Goal: Information Seeking & Learning: Learn about a topic

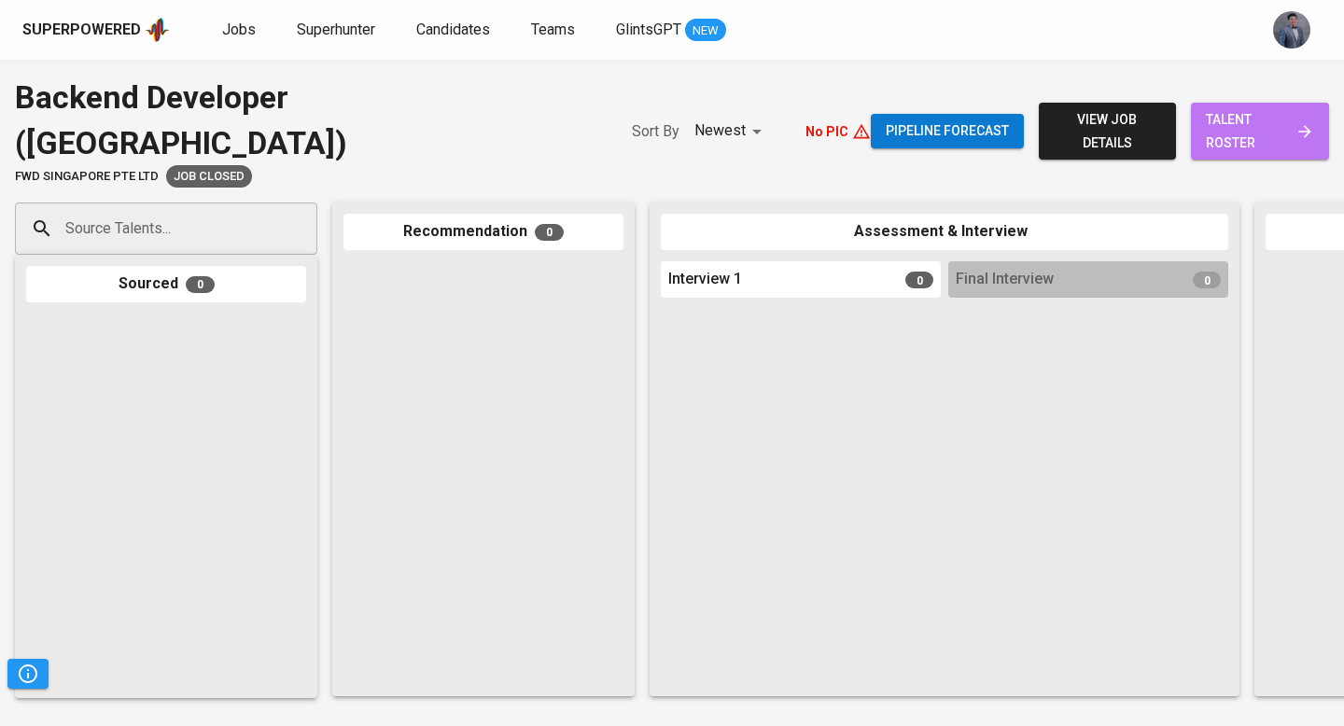
click at [1199, 124] on link "talent roster" at bounding box center [1260, 131] width 138 height 57
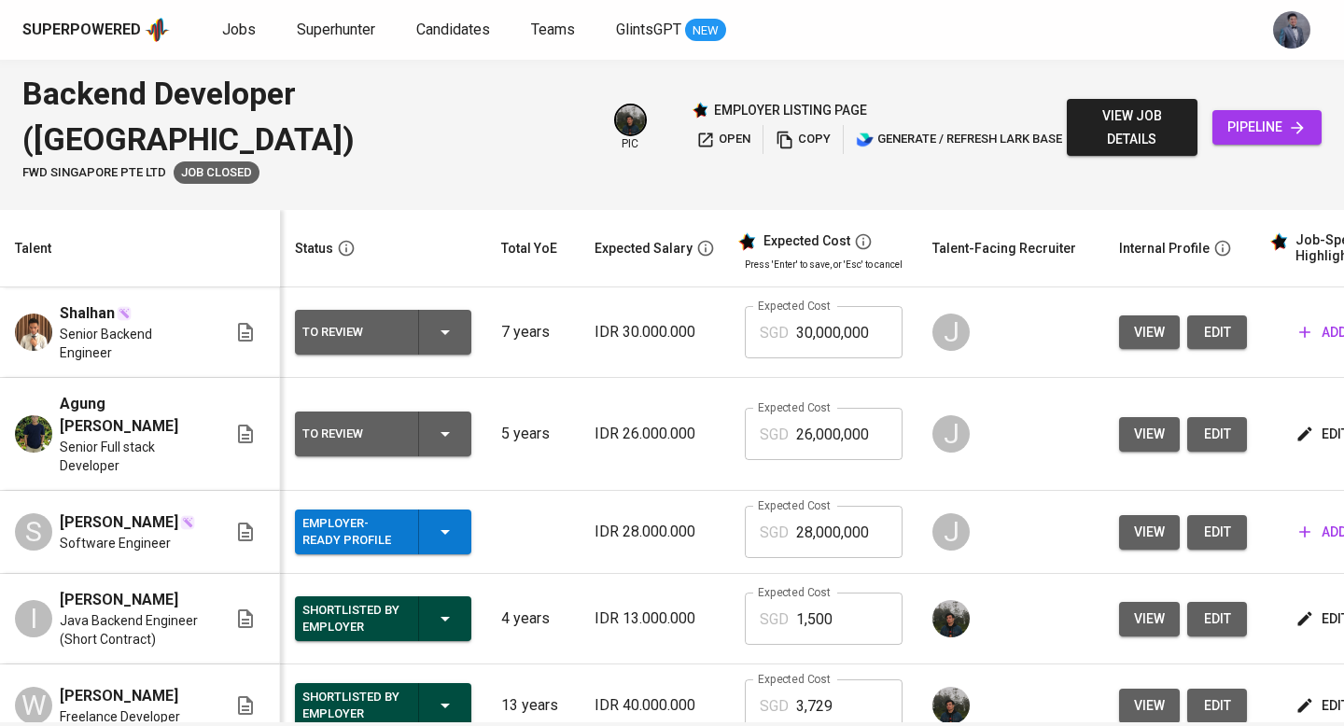
click at [1080, 124] on div "view job details pipeline" at bounding box center [1194, 127] width 255 height 113
click at [1095, 109] on span "view job details" at bounding box center [1132, 128] width 101 height 46
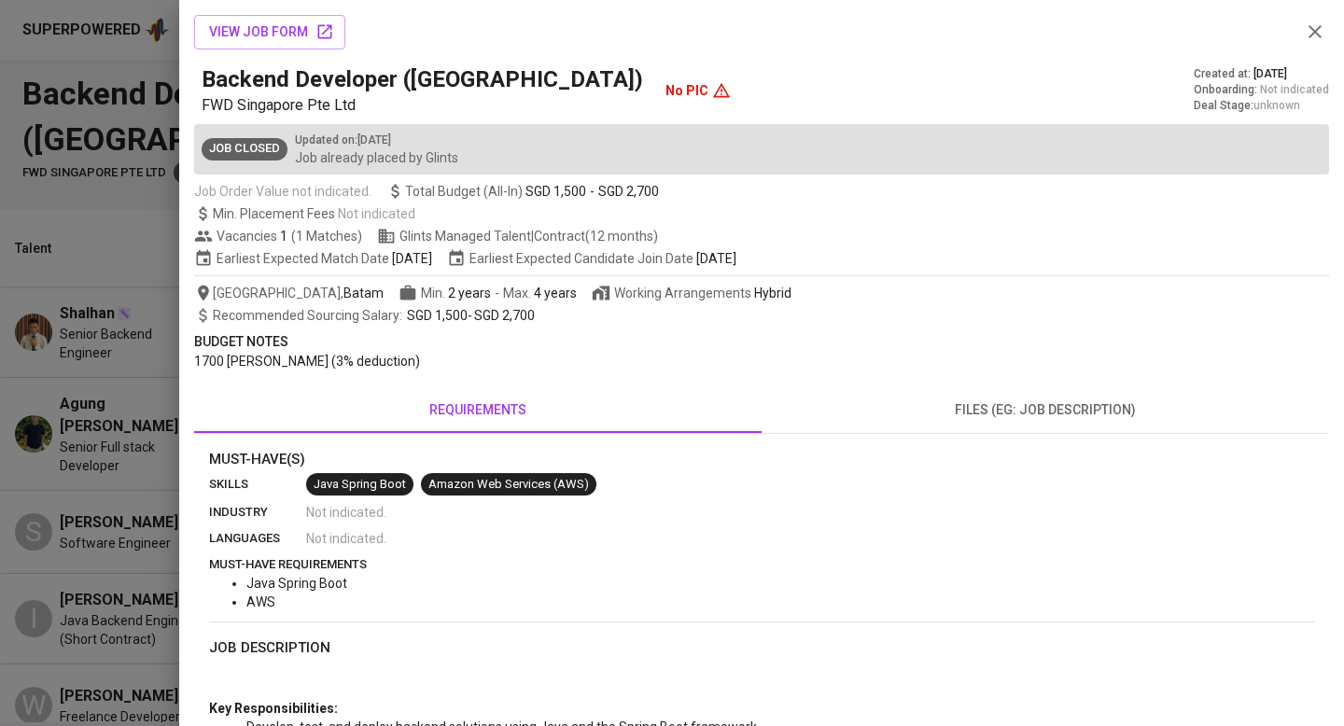
click at [1025, 409] on span "files (eg: job description)" at bounding box center [1045, 409] width 545 height 23
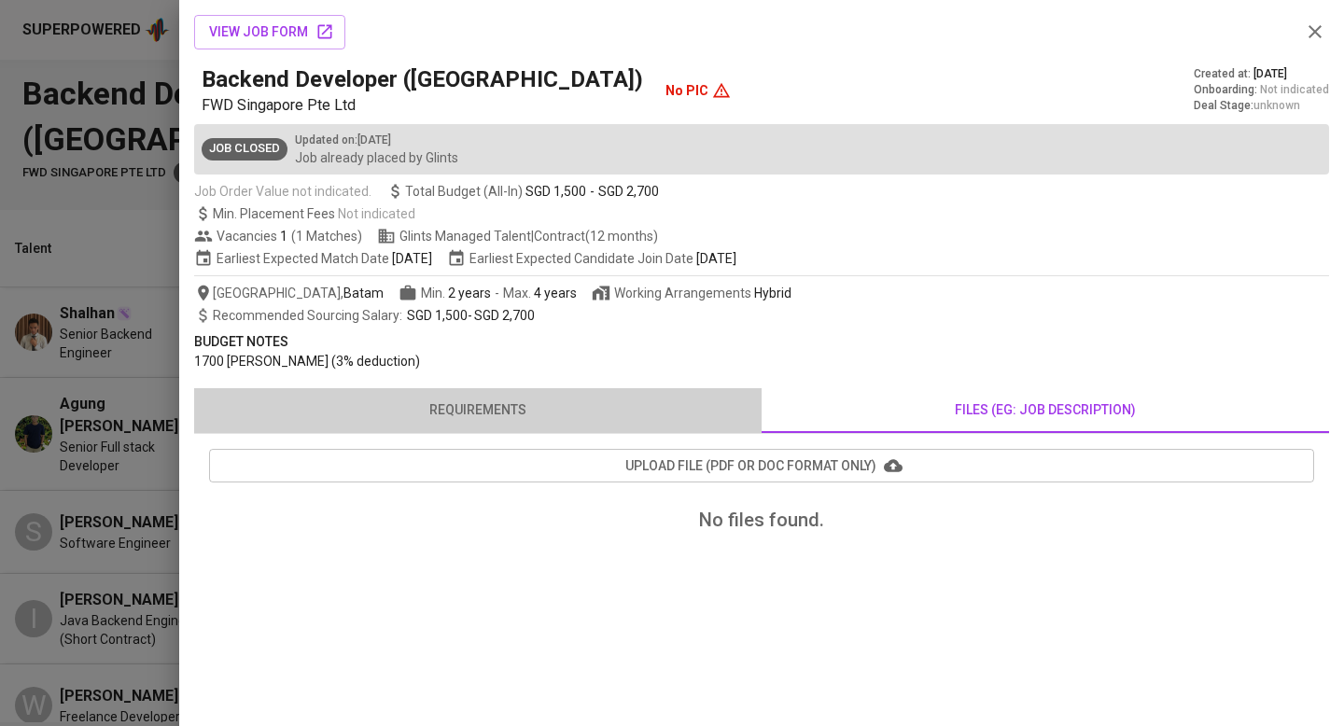
click at [524, 398] on button "requirements" at bounding box center [477, 410] width 567 height 45
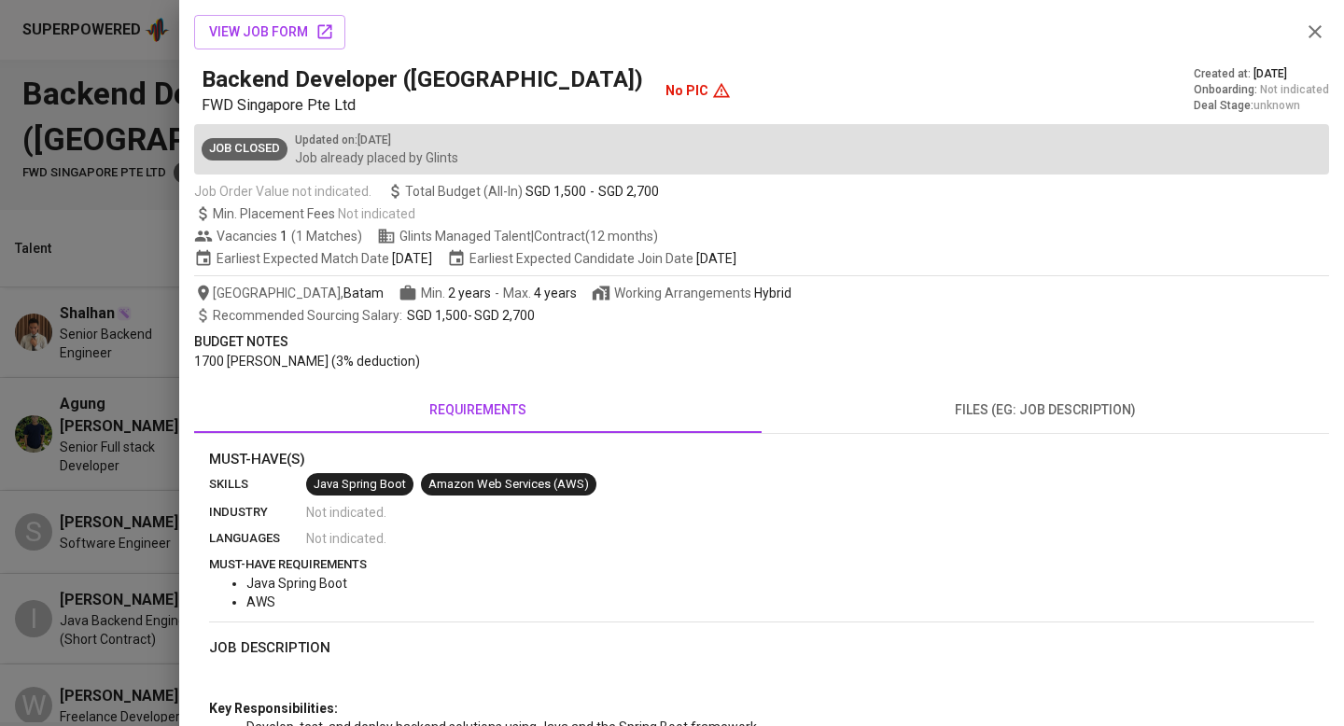
click at [1322, 26] on icon "button" at bounding box center [1315, 32] width 22 height 22
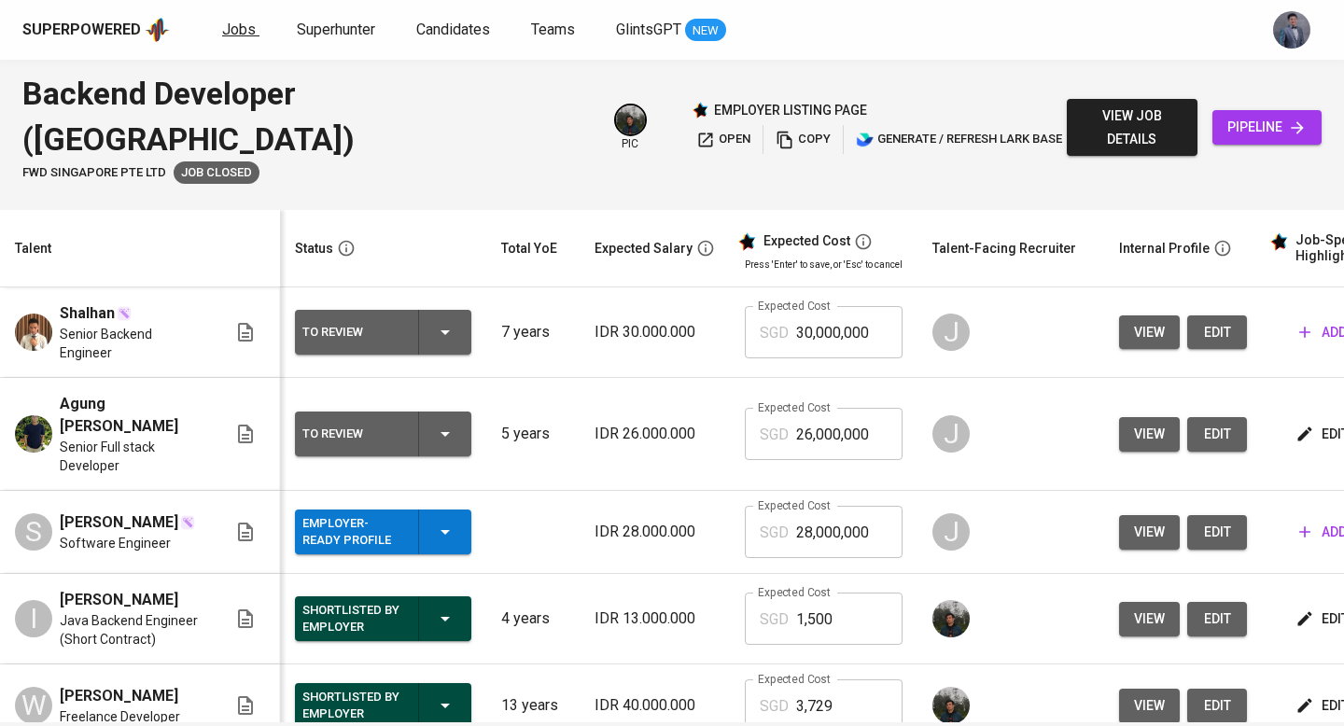
click at [235, 31] on span "Jobs" at bounding box center [239, 30] width 34 height 18
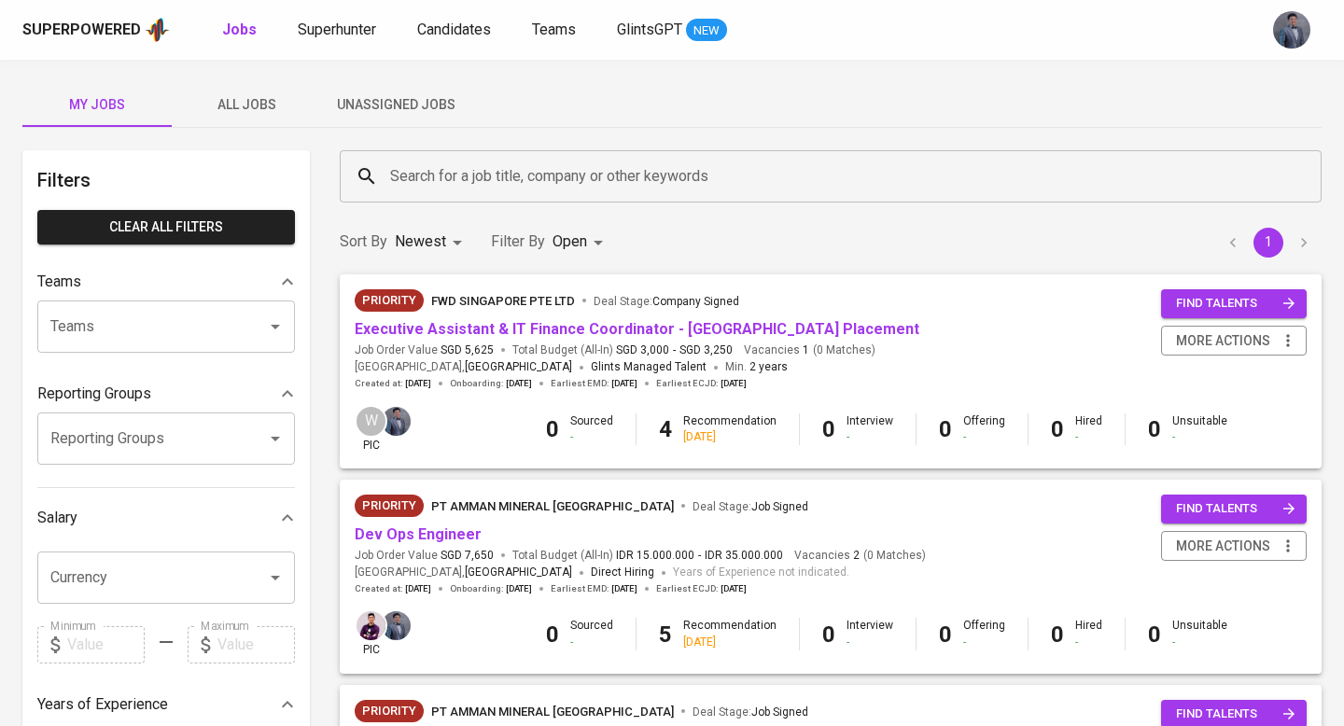
click at [263, 106] on span "All Jobs" at bounding box center [246, 104] width 127 height 23
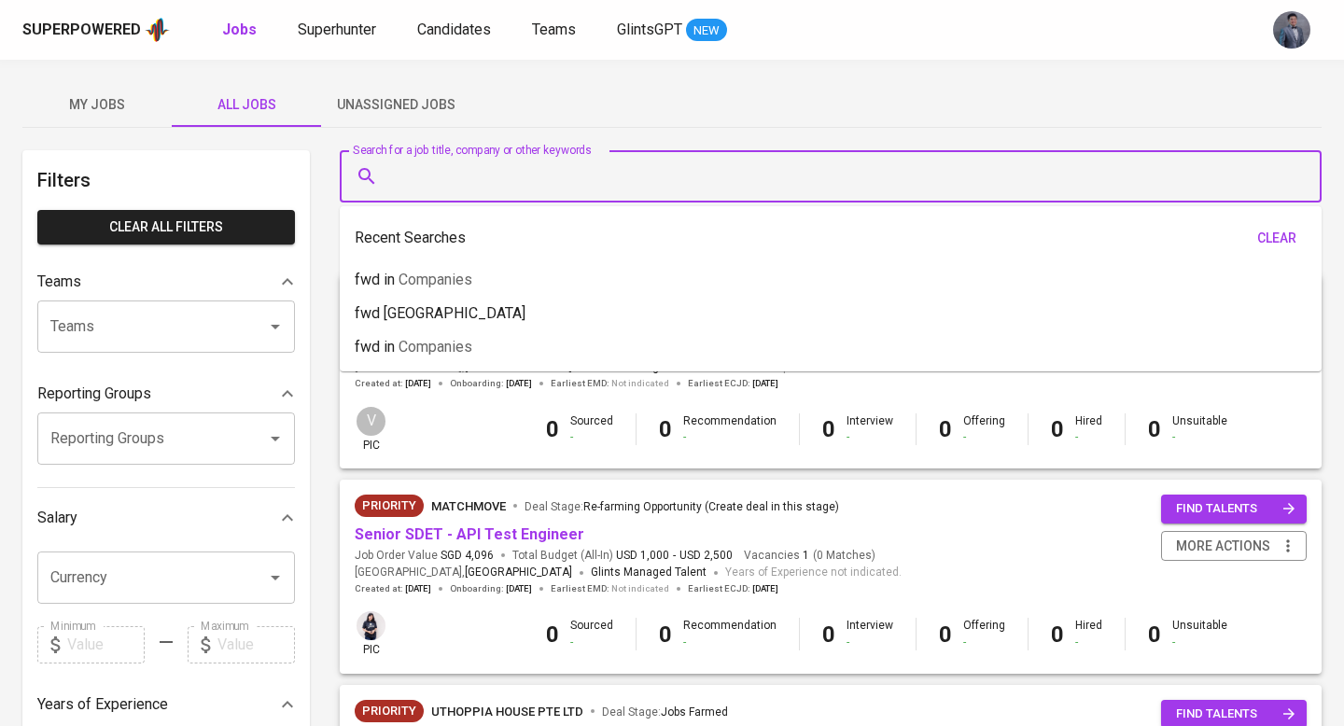
click at [509, 179] on input "Search for a job title, company or other keywords" at bounding box center [835, 176] width 900 height 35
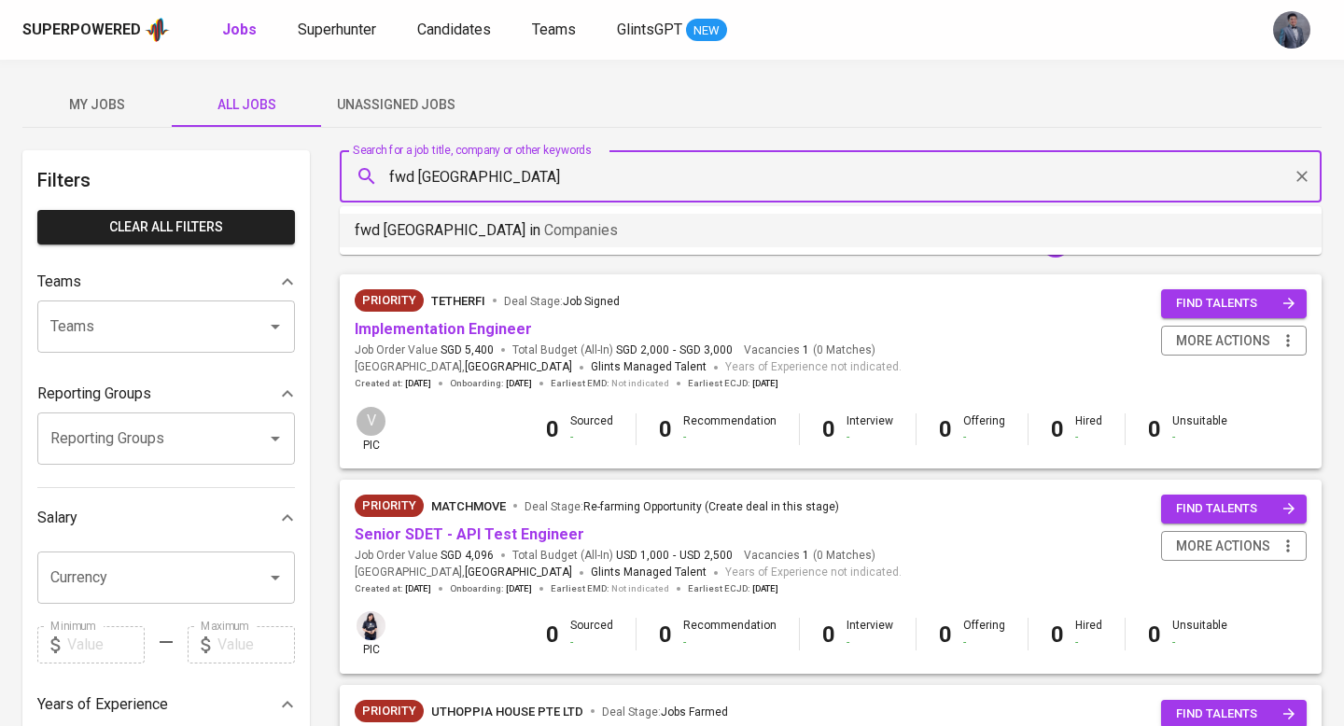
click at [567, 239] on li "fwd singapore in Companies" at bounding box center [831, 231] width 982 height 34
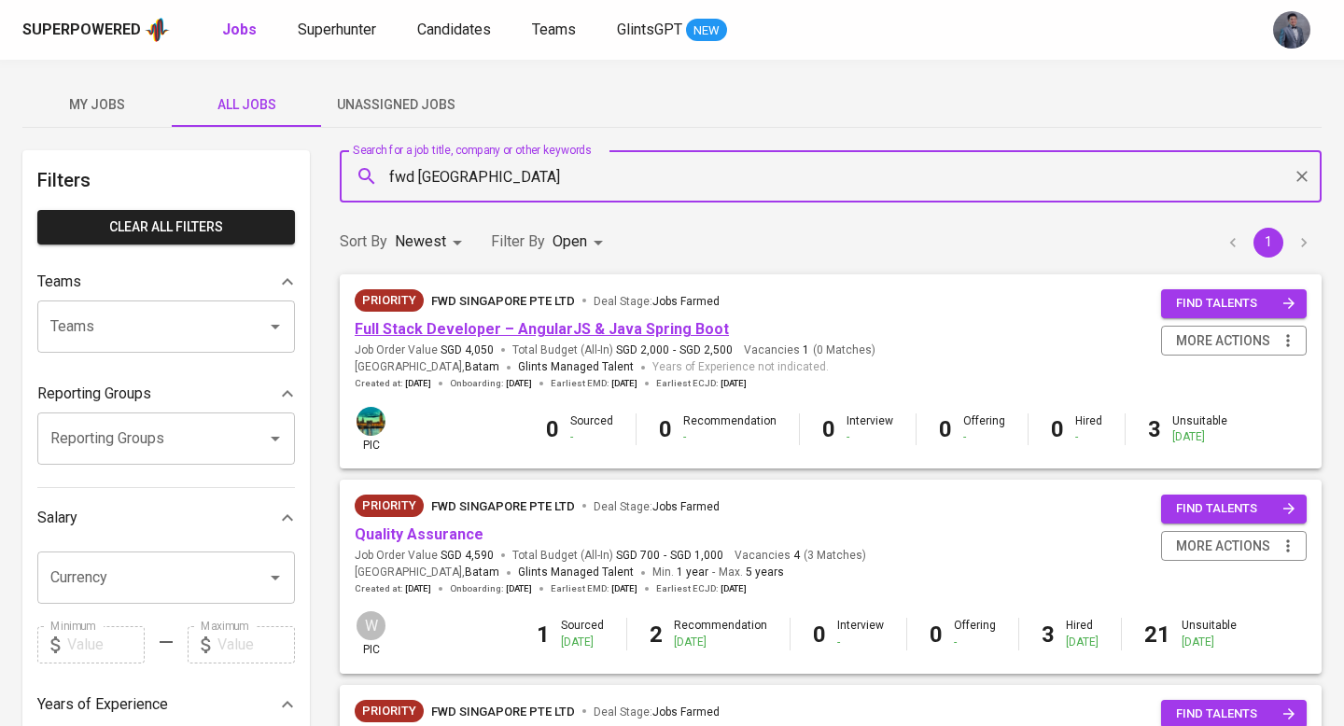
type input "fwd [GEOGRAPHIC_DATA]"
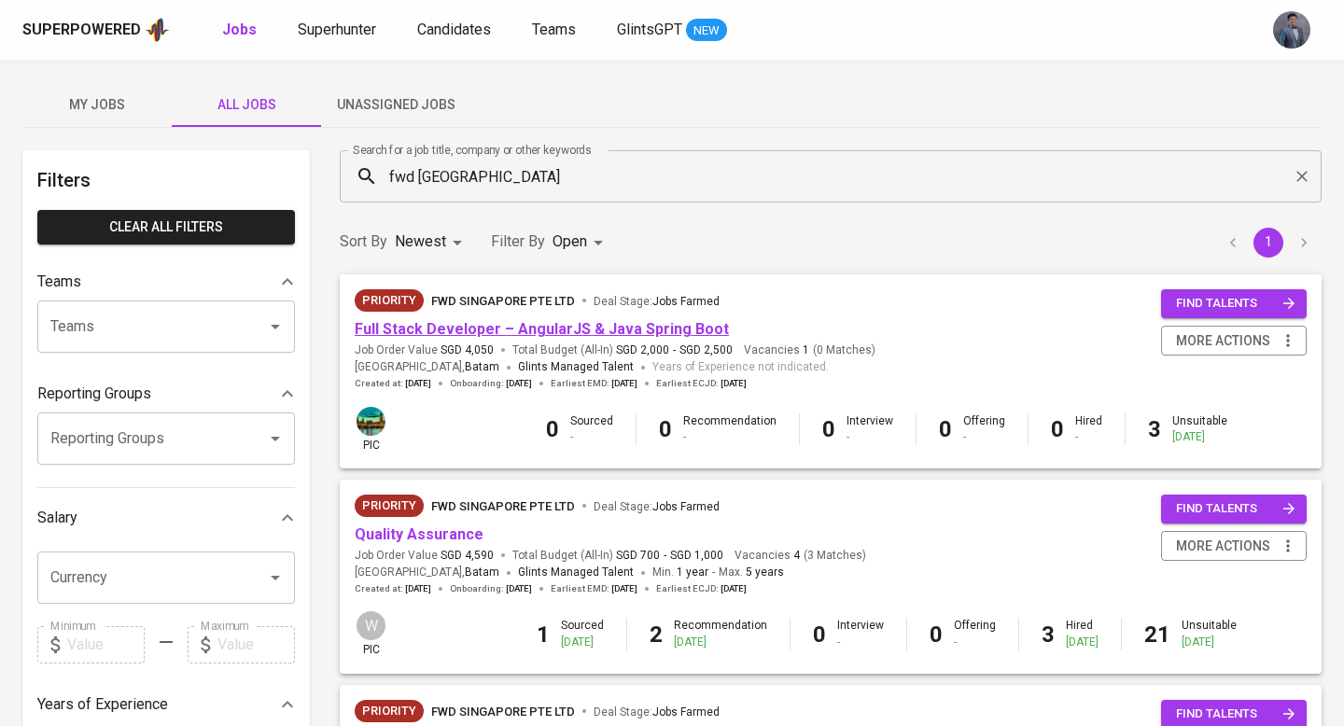
click at [455, 328] on link "Full Stack Developer – AngularJS & Java Spring Boot" at bounding box center [542, 329] width 374 height 18
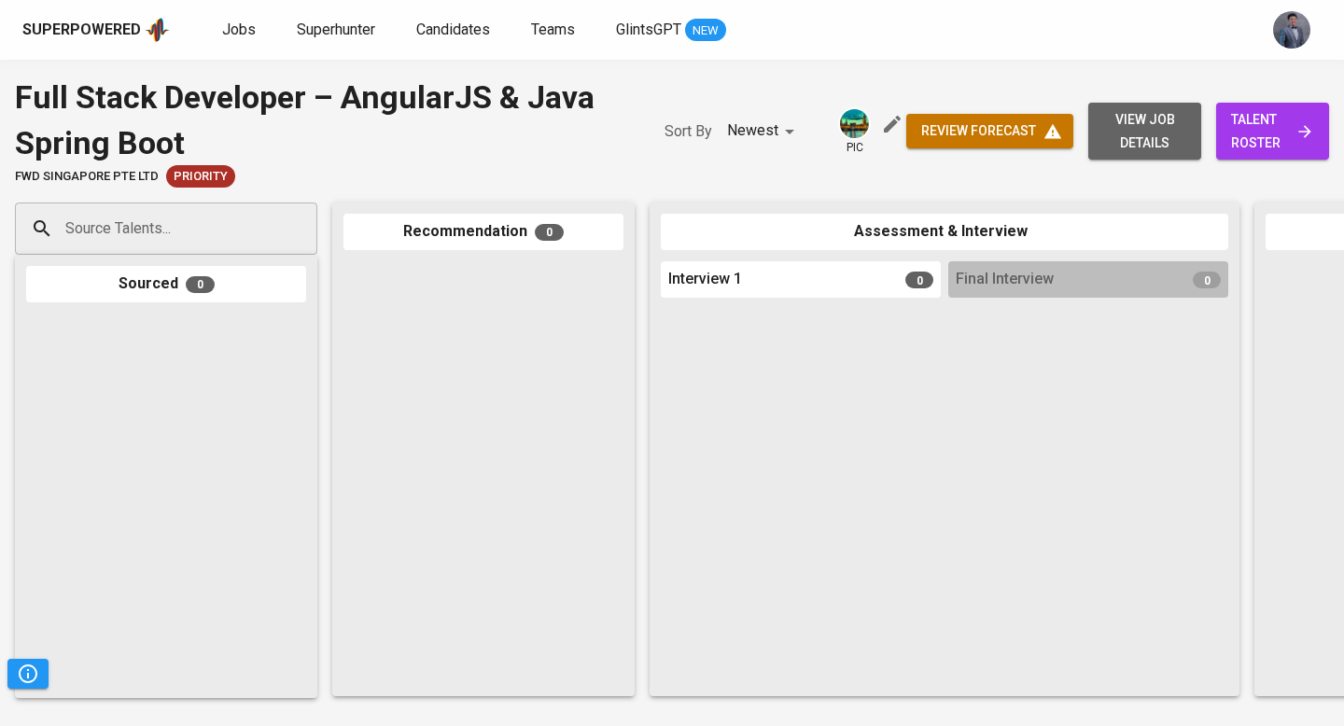
click at [1148, 116] on span "view job details" at bounding box center [1144, 131] width 83 height 46
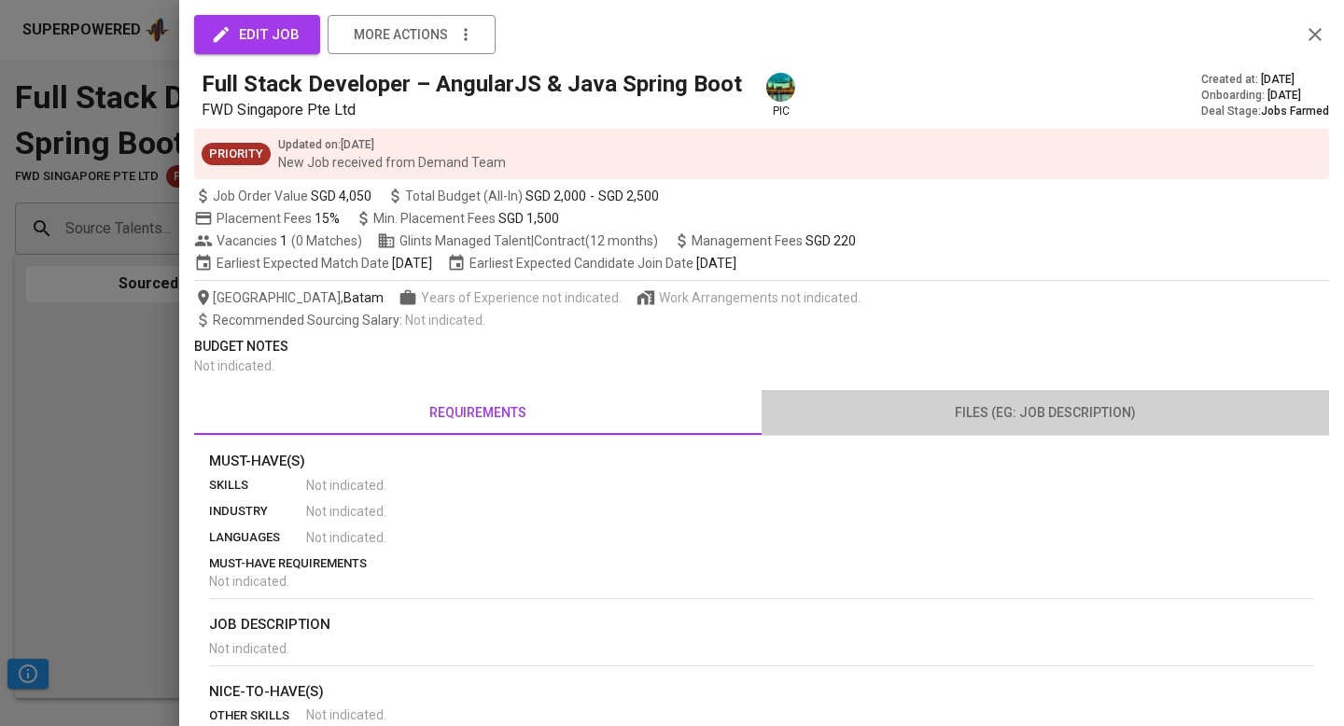
click at [1040, 416] on span "files (eg: job description)" at bounding box center [1045, 412] width 545 height 23
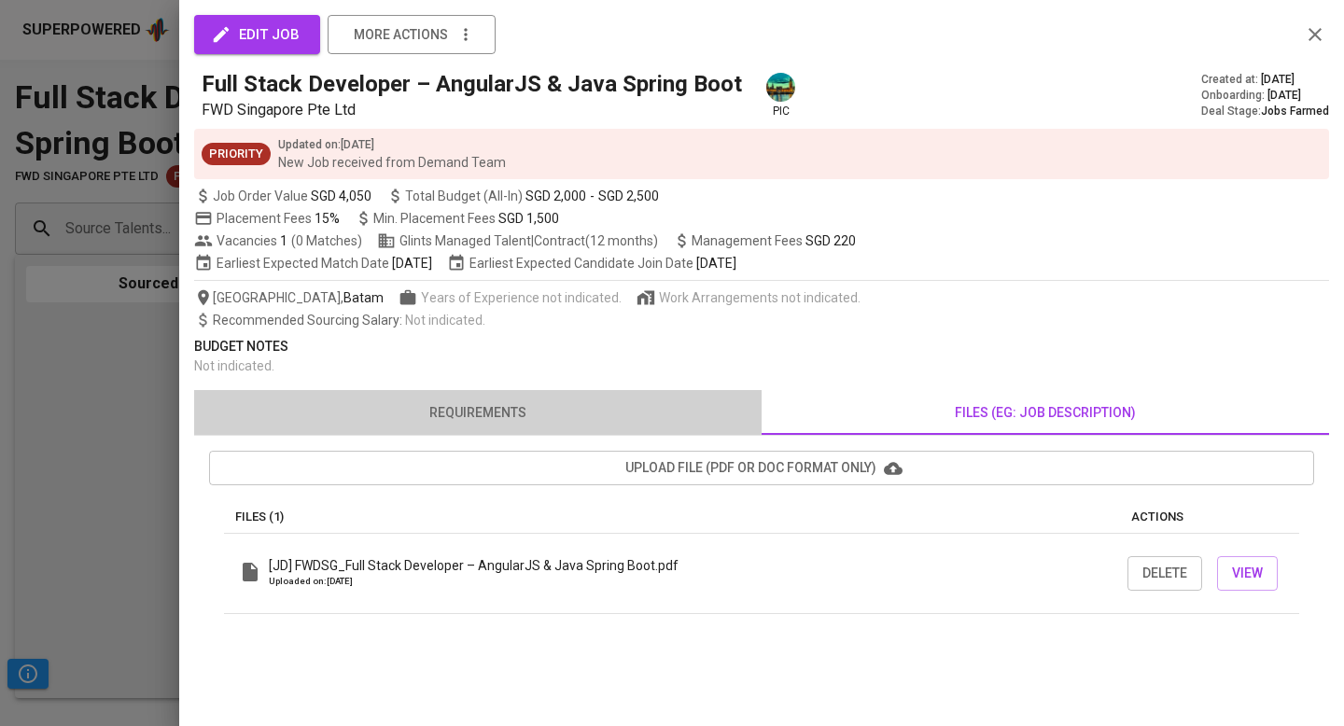
click at [538, 417] on span "requirements" at bounding box center [477, 412] width 545 height 23
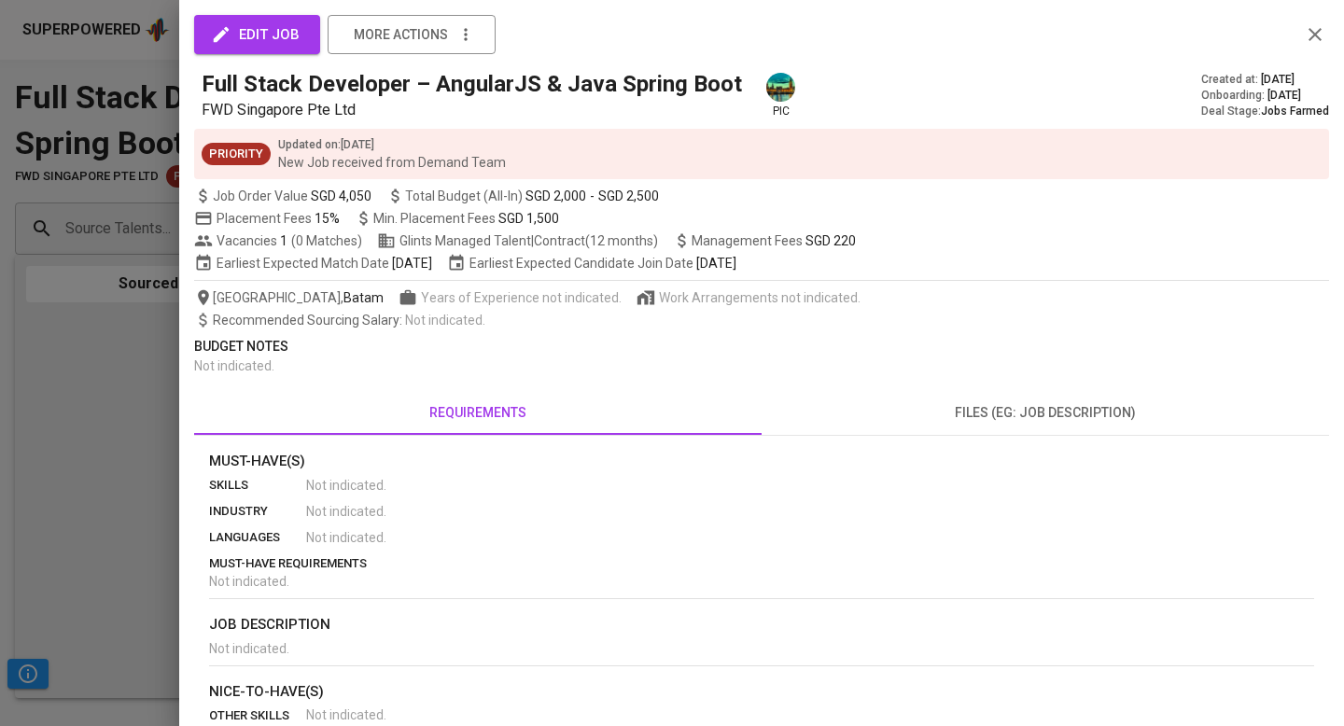
click at [1304, 33] on icon "button" at bounding box center [1315, 34] width 22 height 22
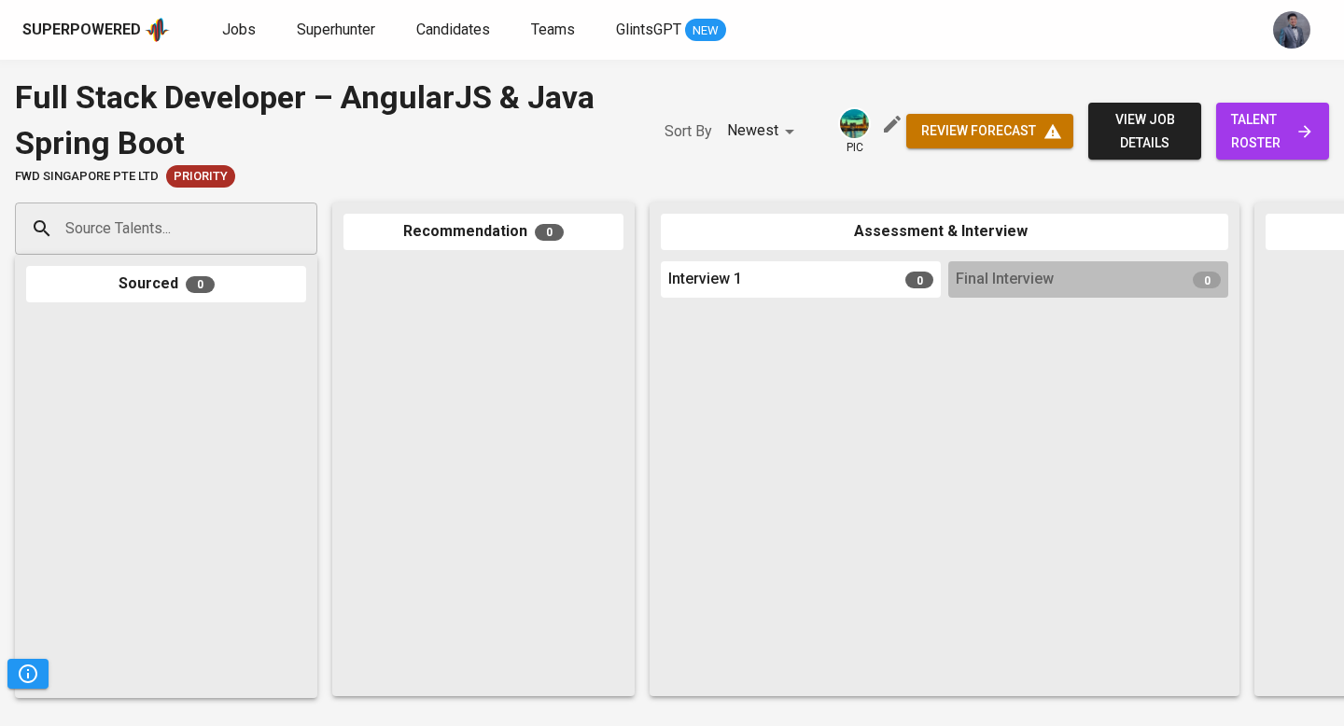
click at [1253, 120] on span "talent roster" at bounding box center [1272, 131] width 83 height 46
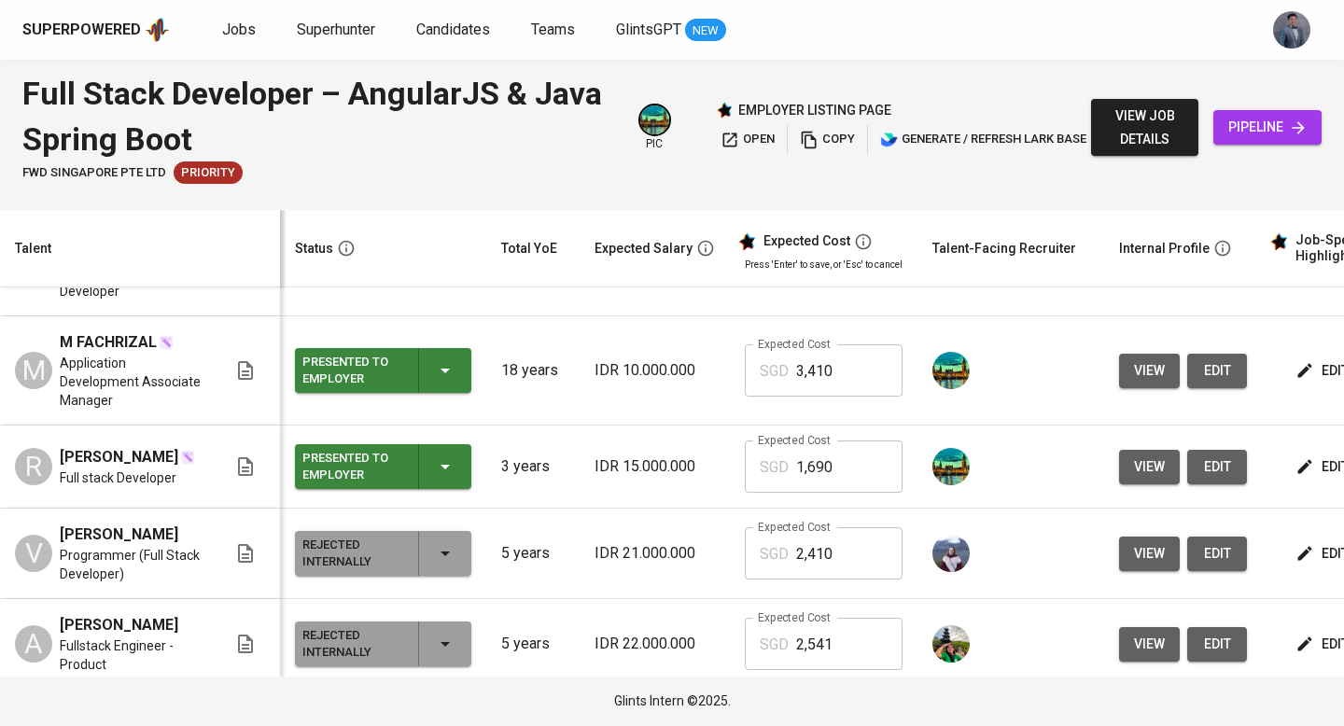
scroll to position [76, 0]
